Goal: Communication & Community: Answer question/provide support

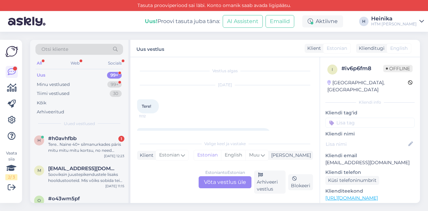
scroll to position [24, 0]
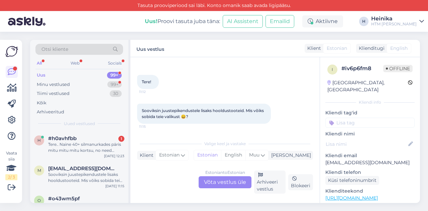
click at [234, 181] on div "Estonian to Estonian Võta vestlus üle" at bounding box center [225, 182] width 53 height 12
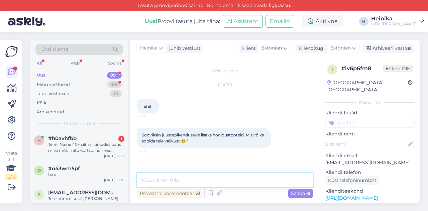
click at [185, 178] on textarea at bounding box center [225, 180] width 176 height 14
click at [156, 180] on textarea "Tere! Aitäh meile kirjutamast!" at bounding box center [225, 180] width 176 height 14
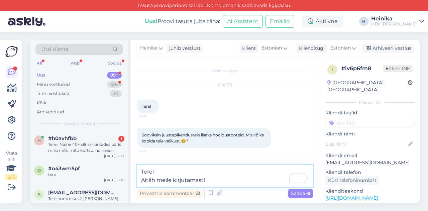
click at [219, 179] on textarea "Tere! Aitäh meile kirjutamast!" at bounding box center [225, 176] width 176 height 22
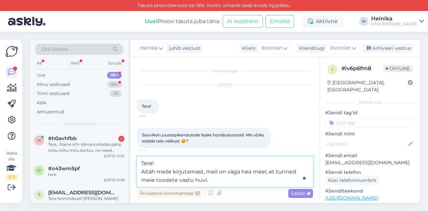
click at [156, 180] on textarea "Tere! Aitäh meile kirjutamast, meil on väga hea meel, et tunned meie toodete va…" at bounding box center [225, 172] width 176 height 30
click at [238, 181] on textarea "Tere! Aitäh meile kirjutamast, meil on väga hea meel, et tunned meie juuksetood…" at bounding box center [225, 172] width 176 height 30
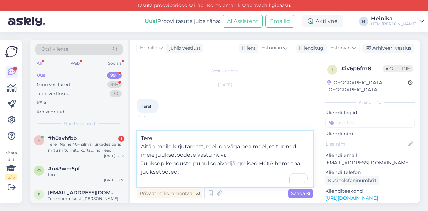
paste textarea "siis sobivad meie vedelad shampoonid, palsam ok Tii juukseostste seerum ka ok"
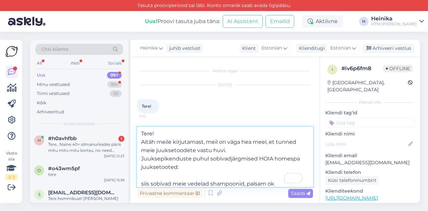
scroll to position [17, 0]
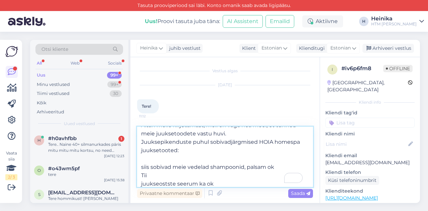
click at [156, 161] on textarea "Tere! Aitäh meile kirjutamast, meil on väga hea meel, et tunned meie juuksetood…" at bounding box center [225, 157] width 176 height 60
click at [143, 158] on textarea "Tere! Aitäh meile kirjutamast, meil on väga hea meel, et tunned meie juuksetood…" at bounding box center [225, 157] width 176 height 60
click at [271, 155] on textarea "Tere! Aitäh meile kirjutamast, meil on väga hea meel, et tunned meie juuksetood…" at bounding box center [225, 157] width 176 height 60
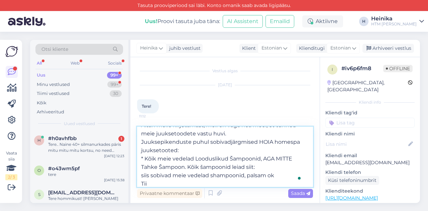
paste textarea "[URL][DOMAIN_NAME]"
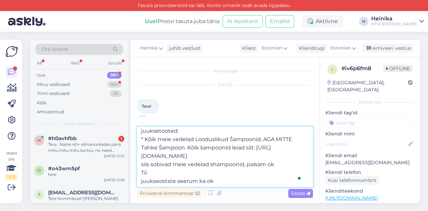
scroll to position [46, 0]
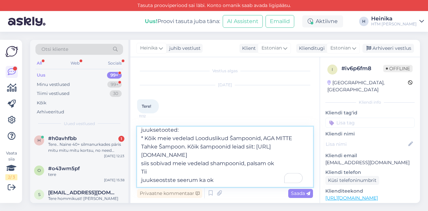
drag, startPoint x: 248, startPoint y: 166, endPoint x: 136, endPoint y: 162, distance: 112.2
click at [136, 162] on div "Otsi kliente All Web Socials Uus 99+ Minu vestlused 99+ Tiimi vestlused 30 Kõik…" at bounding box center [225, 121] width 390 height 163
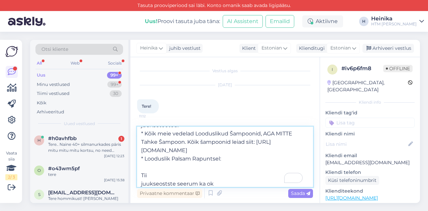
click at [173, 168] on textarea "Tere! Aitäh meile kirjutamast, meil on väga hea meel, et tunned meie juuksetood…" at bounding box center [225, 157] width 176 height 60
click at [248, 169] on textarea "Tere! Aitäh meile kirjutamast, meil on väga hea meel, et tunned meie juuksetood…" at bounding box center [225, 157] width 176 height 60
paste textarea "[URL][DOMAIN_NAME]"
click at [237, 166] on textarea "Tere! Aitäh meile kirjutamast, meil on väga hea meel, et tunned meie juuksetood…" at bounding box center [225, 157] width 176 height 60
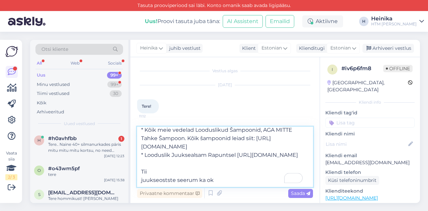
scroll to position [62, 0]
drag, startPoint x: 158, startPoint y: 172, endPoint x: 135, endPoint y: 168, distance: 22.8
click at [135, 168] on div "Vestlus algas [DATE] Tere! 11:12 Sooviksin juustepikendustele lisaks hooldustoo…" at bounding box center [225, 130] width 189 height 146
click at [157, 172] on textarea "Tere! Aitäh meile kirjutamast, meil on väga hea meel, et tunned meie juuksetood…" at bounding box center [225, 157] width 176 height 60
drag, startPoint x: 156, startPoint y: 171, endPoint x: 137, endPoint y: 171, distance: 18.7
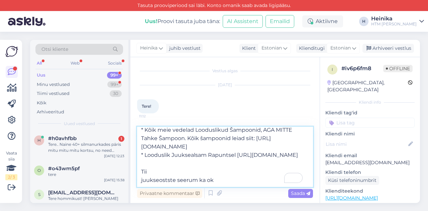
click at [137, 171] on textarea "Tere! Aitäh meile kirjutamast, meil on väga hea meel, et tunned meie juuksetood…" at bounding box center [225, 157] width 176 height 60
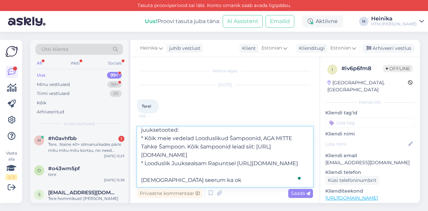
scroll to position [54, 0]
paste textarea "[URL][DOMAIN_NAME]"
drag, startPoint x: 231, startPoint y: 182, endPoint x: 138, endPoint y: 180, distance: 93.1
click at [135, 180] on div "Otsi kliente All Web Socials Uus 99+ Minu vestlused 99+ Tiimi vestlused 30 Kõik…" at bounding box center [225, 121] width 390 height 163
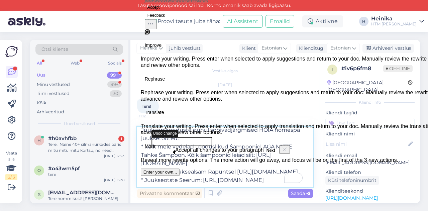
click at [231, 182] on textarea "Tere! Aitäh meile kirjutamast, meil on väga hea meel, et tunned meie juuksetood…" at bounding box center [225, 157] width 176 height 60
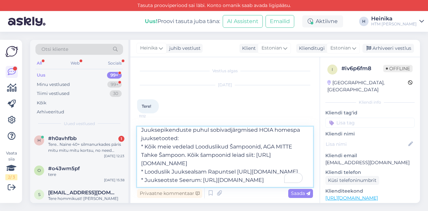
scroll to position [29, 0]
drag, startPoint x: 229, startPoint y: 130, endPoint x: 232, endPoint y: 134, distance: 4.6
click at [229, 130] on textarea "Tere! Aitäh meile kirjutamast, meil on väga hea meel, et tunned meie juuksetood…" at bounding box center [225, 157] width 176 height 60
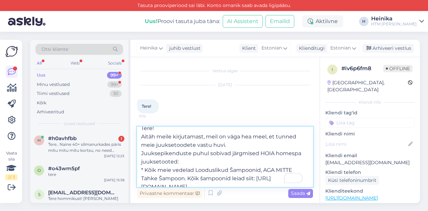
scroll to position [0, 0]
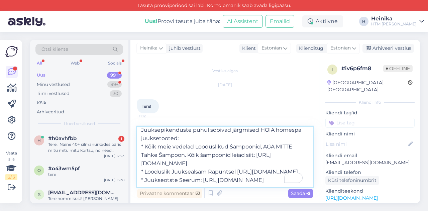
click at [191, 146] on textarea "Tere! Aitäh meile kirjutamast, meil on väga hea meel, et tunned meie juuksetood…" at bounding box center [225, 157] width 176 height 60
click at [211, 170] on textarea "Tere! Aitäh meile kirjutamast, meil on väga hea meel, et tunned meie juuksetood…" at bounding box center [225, 157] width 176 height 60
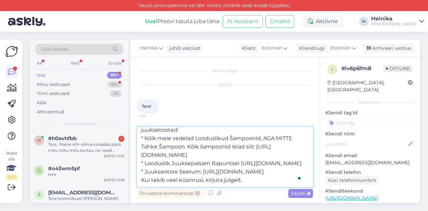
click at [211, 170] on textarea "Tere! Aitäh meile kirjutamast, meil on väga hea meel, et tunned meie juuksetood…" at bounding box center [225, 157] width 176 height 60
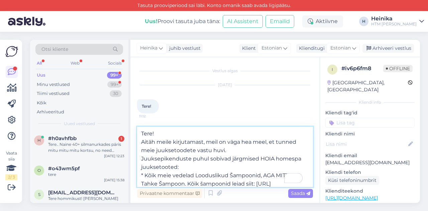
click at [172, 134] on textarea "Tere! Aitäh meile kirjutamast, meil on väga hea meel, et tunned meie juuksetood…" at bounding box center [225, 157] width 176 height 60
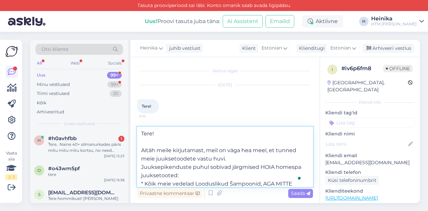
click at [237, 156] on textarea "Tere! Aitäh meile kirjutamast, meil on väga hea meel, et tunned meie juuksetood…" at bounding box center [225, 157] width 176 height 60
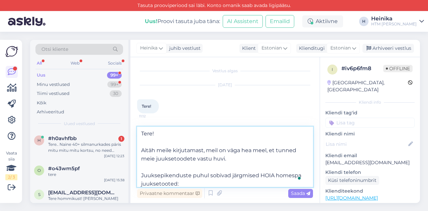
drag, startPoint x: 157, startPoint y: 159, endPoint x: 138, endPoint y: 159, distance: 19.1
click at [138, 159] on textarea "Tere! Aitäh meile kirjutamast, meil on väga hea meel, et tunned meie juuksetood…" at bounding box center [225, 157] width 176 height 60
click at [299, 150] on textarea "Tere! Aitäh meile kirjutamast, meil on väga hea meel, et tunned HOIA homespa lo…" at bounding box center [225, 157] width 176 height 60
drag, startPoint x: 294, startPoint y: 158, endPoint x: 280, endPoint y: 158, distance: 14.7
click at [280, 158] on textarea "Tere! Aitäh meile kirjutamast, meil on väga hea meel, et tunned huvi HOIA homes…" at bounding box center [225, 157] width 176 height 60
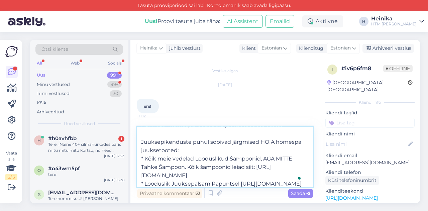
click at [260, 141] on textarea "Tere! Aitäh meile kirjutamast, meil on väga hea meel, et tunned huvi HOIA homes…" at bounding box center [225, 157] width 176 height 60
click at [230, 140] on textarea "Tere! Aitäh meile kirjutamast, meil on väga hea meel, et tunned huvi HOIA homes…" at bounding box center [225, 157] width 176 height 60
drag, startPoint x: 273, startPoint y: 144, endPoint x: 167, endPoint y: 148, distance: 105.8
click at [167, 148] on textarea "Tere! Aitäh meile kirjutamast, meil on väga hea meel, et tunned huvi HOIA homes…" at bounding box center [225, 157] width 176 height 60
drag, startPoint x: 190, startPoint y: 152, endPoint x: 151, endPoint y: 151, distance: 39.5
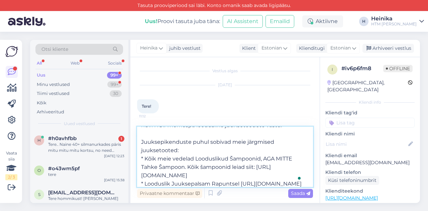
click at [151, 151] on textarea "Tere! Aitäh meile kirjutamast, meil on väga hea meel, et tunned huvi HOIA homes…" at bounding box center [225, 157] width 176 height 60
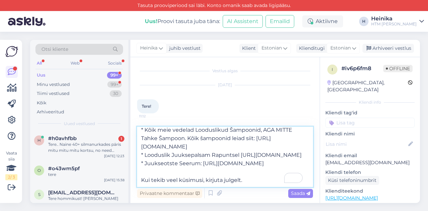
click at [151, 171] on textarea "Tere! Aitäh meile kirjutamast, meil on väga hea meel, et tunned huvi HOIA homes…" at bounding box center [225, 157] width 176 height 60
click at [275, 176] on textarea "Tere! Aitäh meile kirjutamast, meil on väga hea meel, et tunned huvi HOIA homes…" at bounding box center [225, 157] width 176 height 60
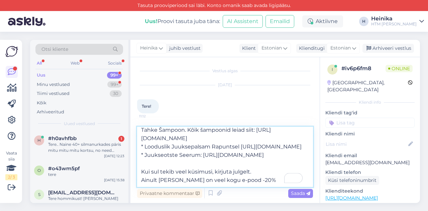
click at [143, 180] on textarea "Tere! Aitäh meile kirjutamast, meil on väga hea meel, et tunned huvi HOIA homes…" at bounding box center [225, 157] width 176 height 60
click at [179, 180] on textarea "Tere! Aitäh meile kirjutamast, meil on väga hea meel, et tunned huvi HOIA homes…" at bounding box center [225, 157] width 176 height 60
drag, startPoint x: 200, startPoint y: 180, endPoint x: 213, endPoint y: 180, distance: 13.1
click at [213, 180] on textarea "Tere! Aitäh meile kirjutamast, meil on väga hea meel, et tunned huvi HOIA homes…" at bounding box center [225, 157] width 176 height 60
click at [278, 178] on textarea "Tere! Aitäh meile kirjutamast, meil on väga hea meel, et tunned huvi HOIA homes…" at bounding box center [225, 157] width 176 height 60
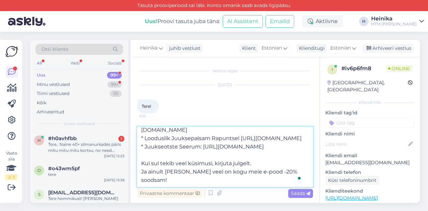
click at [271, 172] on textarea "Tere! Aitäh meile kirjutamast, meil on väga hea meel, et tunned huvi HOIA homes…" at bounding box center [225, 157] width 176 height 60
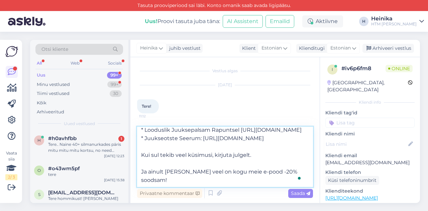
scroll to position [112, 0]
click at [291, 171] on textarea "Tere! Aitäh meile kirjutamast, meil on väga hea meel, et tunned huvi HOIA homes…" at bounding box center [225, 157] width 176 height 60
type textarea "Tere! Aitäh meile kirjutamast, meil on väga hea meel, et tunned huvi HOIA homes…"
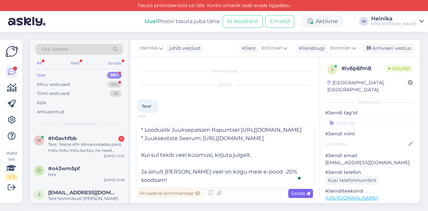
click at [302, 192] on span "Saada" at bounding box center [300, 193] width 19 height 6
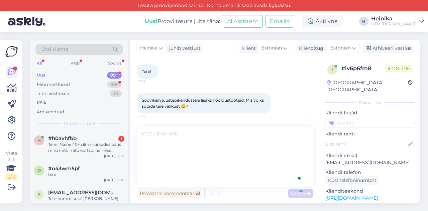
scroll to position [0, 0]
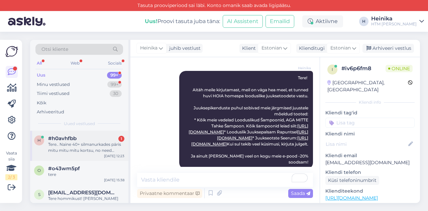
click at [104, 142] on div "Tere.. Naine 40+ silmanurkades päris mitu mitu mitu kortsu, no need kanavarbad …" at bounding box center [86, 148] width 76 height 12
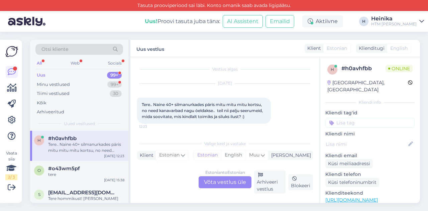
click at [235, 182] on div "Estonian to Estonian Võta vestlus üle" at bounding box center [225, 182] width 53 height 12
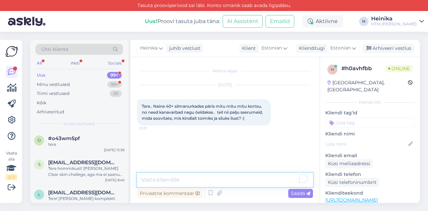
click at [244, 185] on textarea "To enrich screen reader interactions, please activate Accessibility in Grammarl…" at bounding box center [225, 180] width 176 height 14
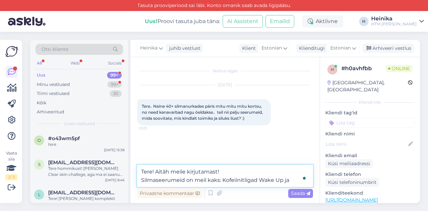
paste textarea "Supertrimmiv Silmaseerum Instant Effect"
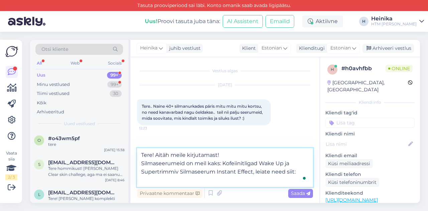
paste textarea "[URL][DOMAIN_NAME]"
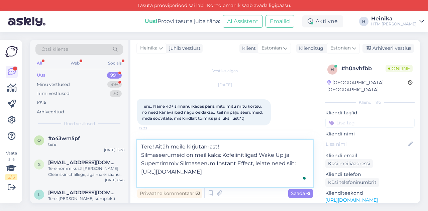
click at [141, 171] on textarea "Tere! Aitäh meile kirjutamast! Silmaseerumeid on meil kaks: Kofeiinitligad Wake…" at bounding box center [225, 163] width 176 height 47
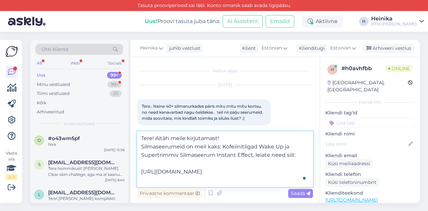
paste textarea "[URL][DOMAIN_NAME]"
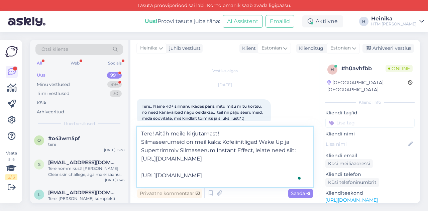
click at [296, 151] on textarea "Tere! Aitäh meile kirjutamast! Silmaseerumeid on meil kaks: Kofeiinitligad Wake…" at bounding box center [225, 157] width 176 height 60
click at [180, 180] on textarea "Tere! Aitäh meile kirjutamast! Silmaseerumeid on meil kaks: Kofeiinitligad Wake…" at bounding box center [225, 157] width 176 height 60
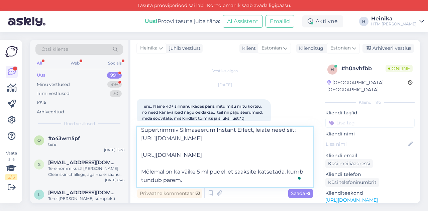
scroll to position [0, 0]
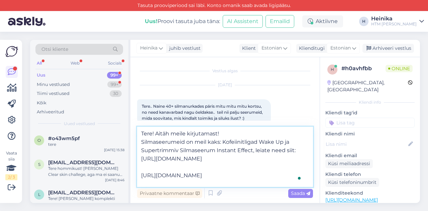
click at [229, 135] on textarea "Tere! Aitäh meile kirjutamast! Silmaseerumeid on meil kaks: Kofeiinitligad Wake…" at bounding box center [225, 157] width 176 height 60
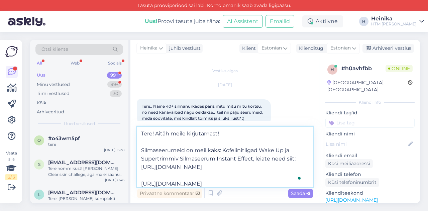
click at [244, 150] on textarea "Tere! Aitäh meile kirjutamast! Silmaseerumeid on meil kaks: Kofeiinitligad Wake…" at bounding box center [225, 157] width 176 height 60
click at [157, 150] on textarea "Tere! Aitäh meile kirjutamast! Silmaseerumeid on meil kaks: Kofeiinitilgad Wake…" at bounding box center [225, 157] width 176 height 60
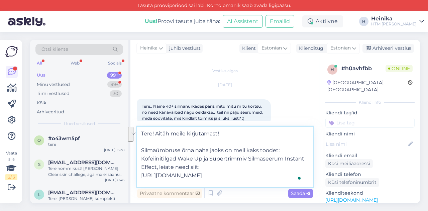
drag, startPoint x: 203, startPoint y: 158, endPoint x: 222, endPoint y: 166, distance: 20.3
click at [222, 166] on textarea "Tere! Aitäh meile kirjutamast! Silmaümbruse õrna naha jaoks on meil kaks toodet…" at bounding box center [225, 157] width 176 height 60
click at [215, 168] on textarea "Tere! Aitäh meile kirjutamast! Silmaümbruse õrna naha jaoks on meil kaks toodet…" at bounding box center [225, 157] width 176 height 60
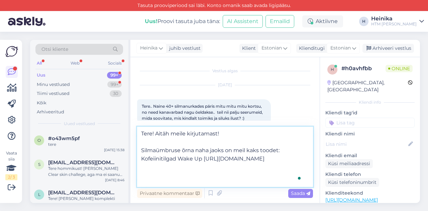
paste textarea "ja Supertrimmiv Silmaseerum Instant Effect, leiate need siit:"
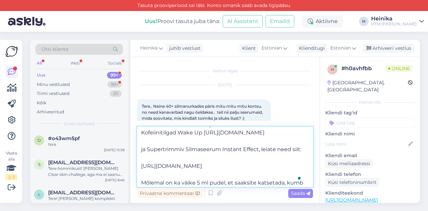
scroll to position [33, 0]
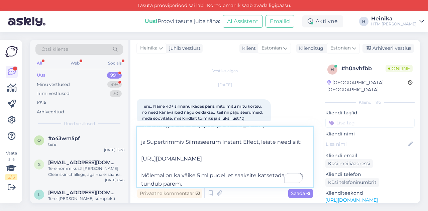
drag, startPoint x: 148, startPoint y: 152, endPoint x: 142, endPoint y: 152, distance: 6.4
click at [142, 152] on textarea "Tere! Aitäh meile kirjutamast! Silmaümbruse õrna naha jaoks on meil kaks toodet…" at bounding box center [225, 157] width 176 height 60
click at [145, 140] on textarea "Tere! Aitäh meile kirjutamast! Silmaümbruse õrna naha jaoks on meil kaks toodet…" at bounding box center [225, 157] width 176 height 60
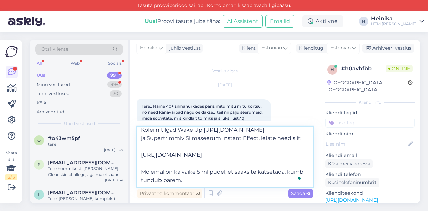
drag, startPoint x: 260, startPoint y: 142, endPoint x: 303, endPoint y: 145, distance: 43.6
click at [303, 145] on textarea "Tere! Aitäh meile kirjutamast! Silmaümbruse õrna naha jaoks on meil kaks toodet…" at bounding box center [225, 157] width 176 height 60
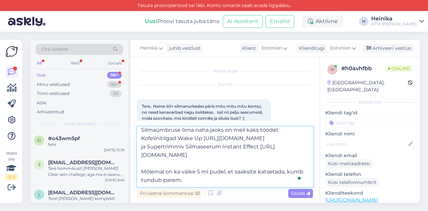
click at [230, 155] on textarea "Tere! Aitäh meile kirjutamast! Silmaümbruse õrna naha jaoks on meil kaks toodet…" at bounding box center [225, 157] width 176 height 60
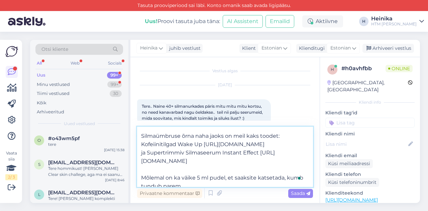
scroll to position [0, 0]
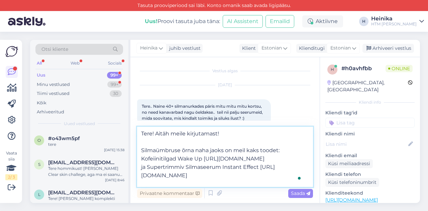
click at [155, 131] on textarea "Tere! Aitäh meile kirjutamast! Silmaümbruse õrna naha jaoks on meil kaks toodet…" at bounding box center [225, 157] width 176 height 60
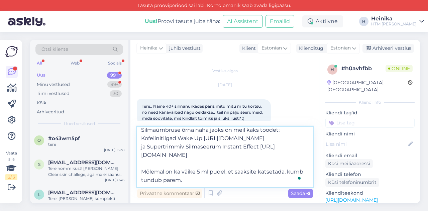
scroll to position [46, 0]
click at [175, 171] on textarea "Tere! Aitäh meile kirjutamast! Silmaümbruse õrna naha jaoks on meil kaks toodet…" at bounding box center [225, 157] width 176 height 60
click at [246, 180] on textarea "Tere! Aitäh meile kirjutamast! Silmaümbruse õrna naha jaoks on meil kaks toodet…" at bounding box center [225, 157] width 176 height 60
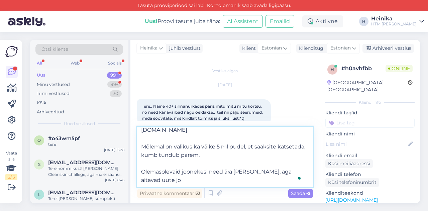
scroll to position [67, 0]
click at [143, 171] on textarea "Tere! Aitäh meile kirjutamast! Silmaümbruse õrna naha jaoks on meil kaks toodet…" at bounding box center [225, 157] width 176 height 60
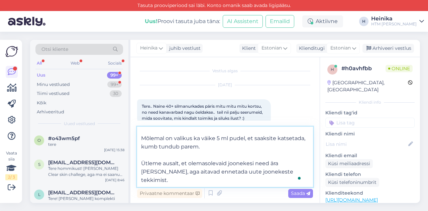
click at [270, 170] on textarea "Tere! Aitäh meile kirjutamast! Silmaümbruse õrna naha jaoks on meil kaks toodet…" at bounding box center [225, 157] width 176 height 60
click at [167, 180] on textarea "Tere! Aitäh meile kirjutamast! Silmaümbruse õrna naha jaoks on meil kaks toodet…" at bounding box center [225, 157] width 176 height 60
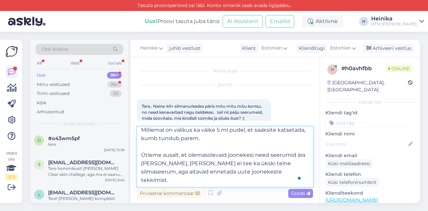
scroll to position [79, 0]
click at [142, 181] on textarea "Tere! Aitäh meile kirjutamast! Silmaümbruse õrna naha jaoks on meil kaks toodet…" at bounding box center [225, 157] width 176 height 60
click at [278, 181] on textarea "Tere! Aitäh meile kirjutamast! Silmaümbruse õrna naha jaoks on meil kaks toodet…" at bounding box center [225, 157] width 176 height 60
click at [171, 170] on textarea "Tere! Aitäh meile kirjutamast! Silmaümbruse õrna naha jaoks on meil kaks toodet…" at bounding box center [225, 157] width 176 height 60
drag, startPoint x: 189, startPoint y: 170, endPoint x: 199, endPoint y: 172, distance: 11.0
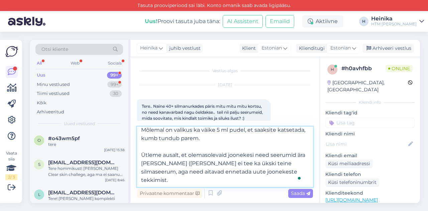
click at [199, 172] on textarea "Tere! Aitäh meile kirjutamast! Silmaümbruse õrna naha jaoks on meil kaks toodet…" at bounding box center [225, 157] width 176 height 60
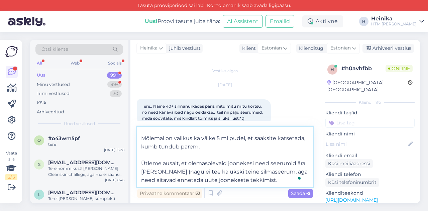
click at [276, 171] on textarea "Tere! Aitäh meile kirjutamast! Silmaümbruse õrna naha jaoks on meil kaks toodet…" at bounding box center [225, 157] width 176 height 60
click at [282, 178] on textarea "Tere! Aitäh meile kirjutamast! Silmaümbruse õrna naha jaoks on meil kaks toodet…" at bounding box center [225, 157] width 176 height 60
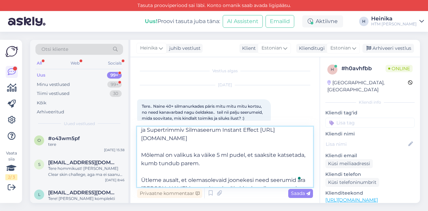
scroll to position [23, 0]
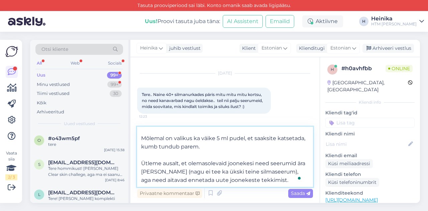
click at [189, 163] on textarea "Tere! Aitäh meile kirjutamast! Silmaümbruse õrna naha jaoks on meil kaks toodet…" at bounding box center [225, 157] width 176 height 60
click at [283, 180] on textarea "Tere! Aitäh meile kirjutamast! Silmaümbruse õrna naha jaoks on meil kaks toodet…" at bounding box center [225, 157] width 176 height 60
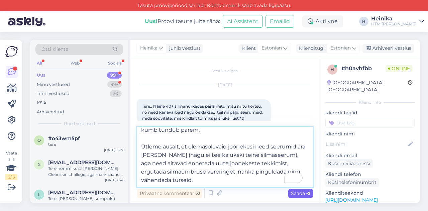
type textarea "Tere! Aitäh meile kirjutamast! Silmaümbruse õrna naha jaoks on meil kaks toodet…"
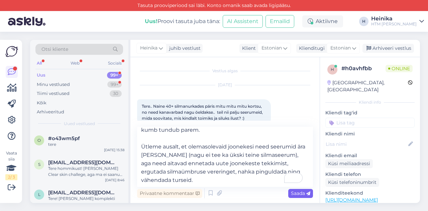
click at [303, 195] on span "Saada" at bounding box center [300, 193] width 19 height 6
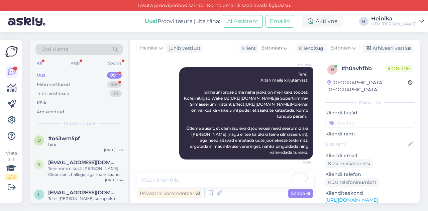
scroll to position [0, 0]
click at [64, 83] on div "Minu vestlused" at bounding box center [53, 84] width 33 height 7
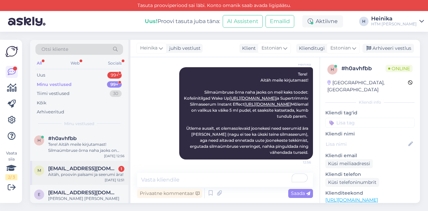
click at [88, 174] on div "Aitäh, proovin palsami ja seerumi ära!" at bounding box center [86, 175] width 76 height 6
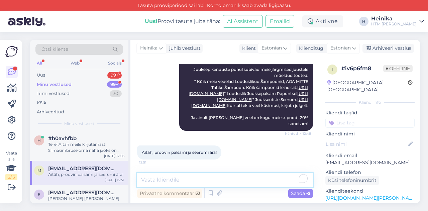
click at [226, 179] on textarea "To enrich screen reader interactions, please activate Accessibility in Grammarl…" at bounding box center [225, 180] width 176 height 14
type textarea "R"
drag, startPoint x: 237, startPoint y: 180, endPoint x: 267, endPoint y: 180, distance: 30.1
click at [267, 180] on textarea "Aitäh, meil on [PERSON_NAME] suur rõõm kuulda!" at bounding box center [225, 180] width 176 height 14
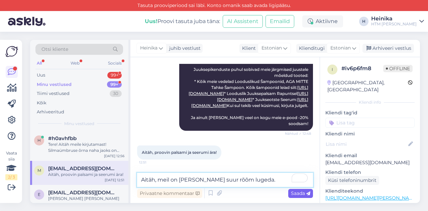
type textarea "Aitäh, meil on [PERSON_NAME] suur rõõm lugeda."
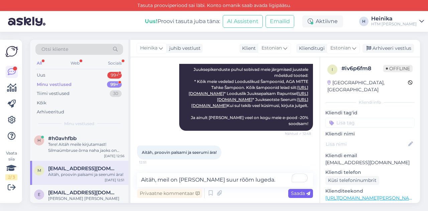
click at [301, 195] on span "Saada" at bounding box center [300, 193] width 19 height 6
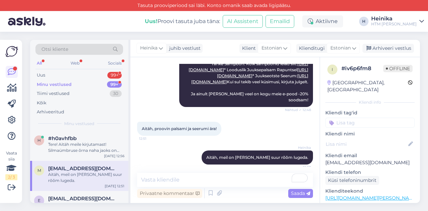
scroll to position [183, 0]
